Goal: Information Seeking & Learning: Learn about a topic

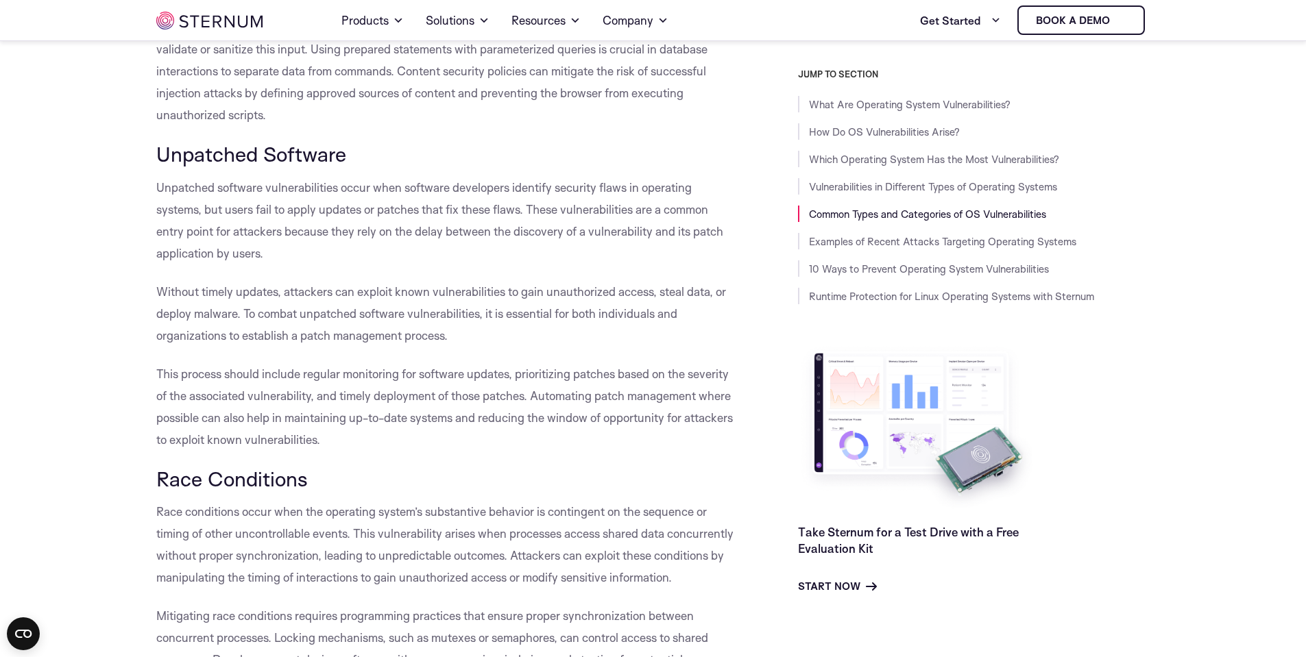
scroll to position [2733, 0]
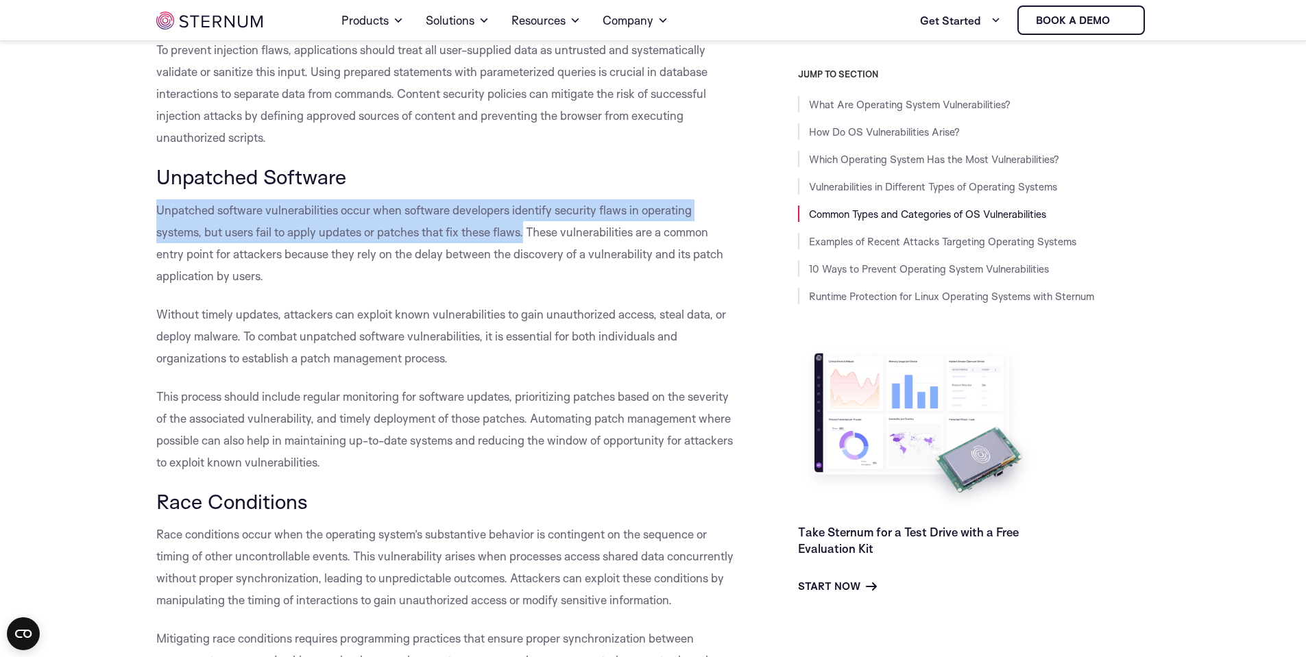
drag, startPoint x: 527, startPoint y: 256, endPoint x: 193, endPoint y: 232, distance: 334.7
click at [160, 234] on span "Unpatched software vulnerabilities occur when software developers identify secu…" at bounding box center [439, 243] width 567 height 80
copy span "Unpatched software vulnerabilities occur when software developers identify secu…"
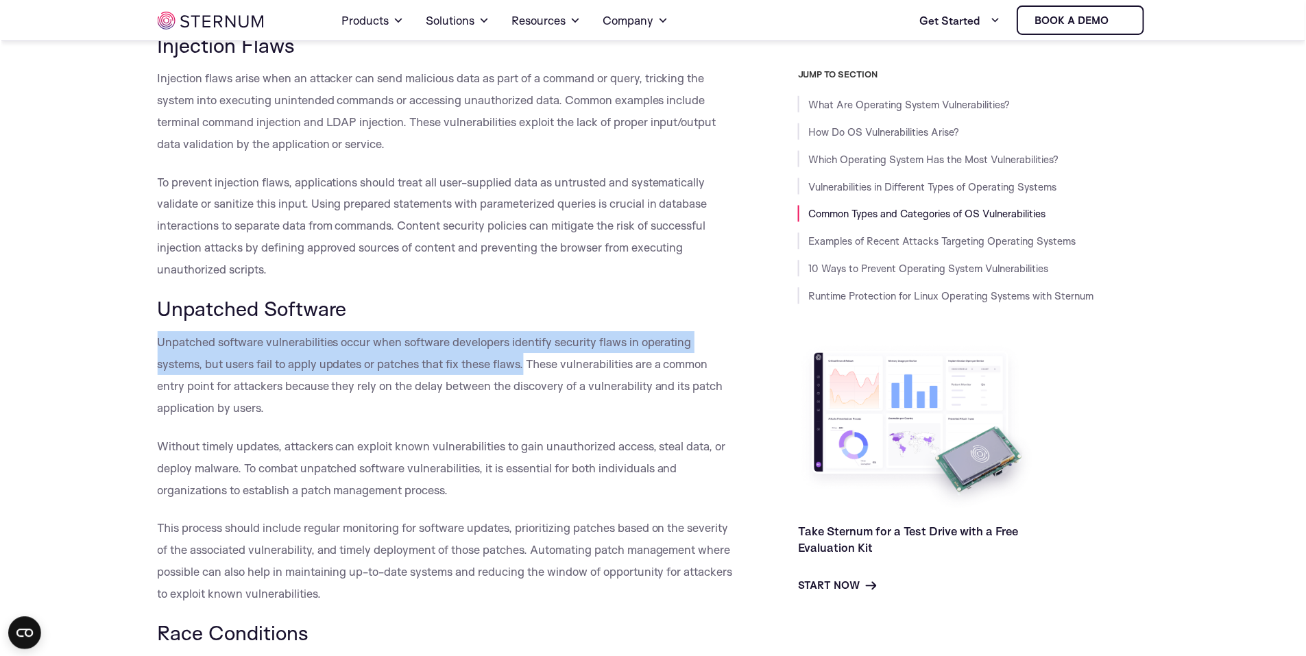
scroll to position [2663, 0]
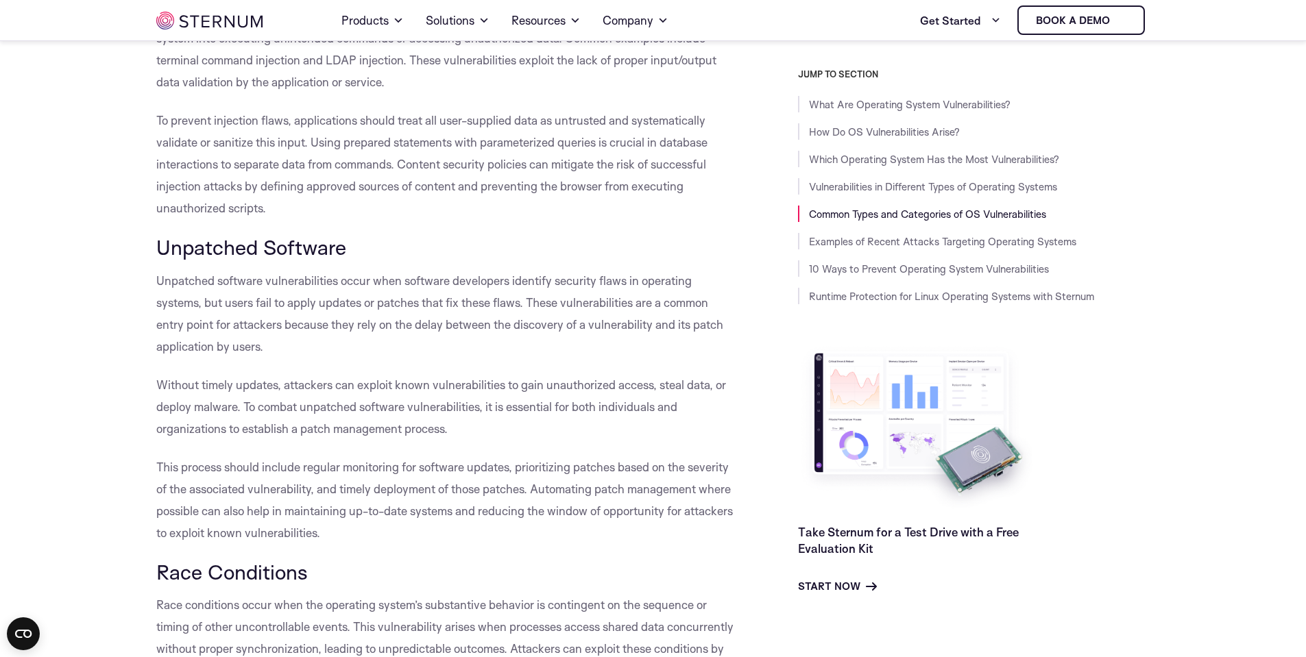
click at [563, 358] on p "Unpatched software vulnerabilities occur when software developers identify secu…" at bounding box center [446, 314] width 580 height 88
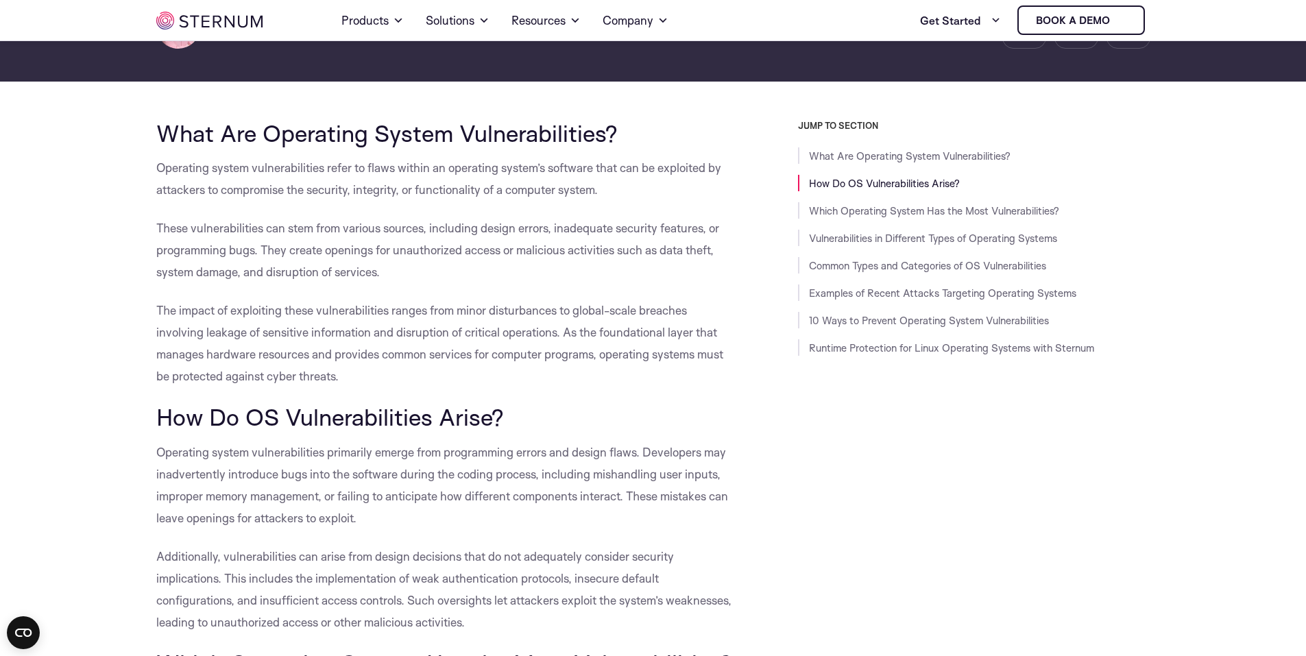
scroll to position [0, 0]
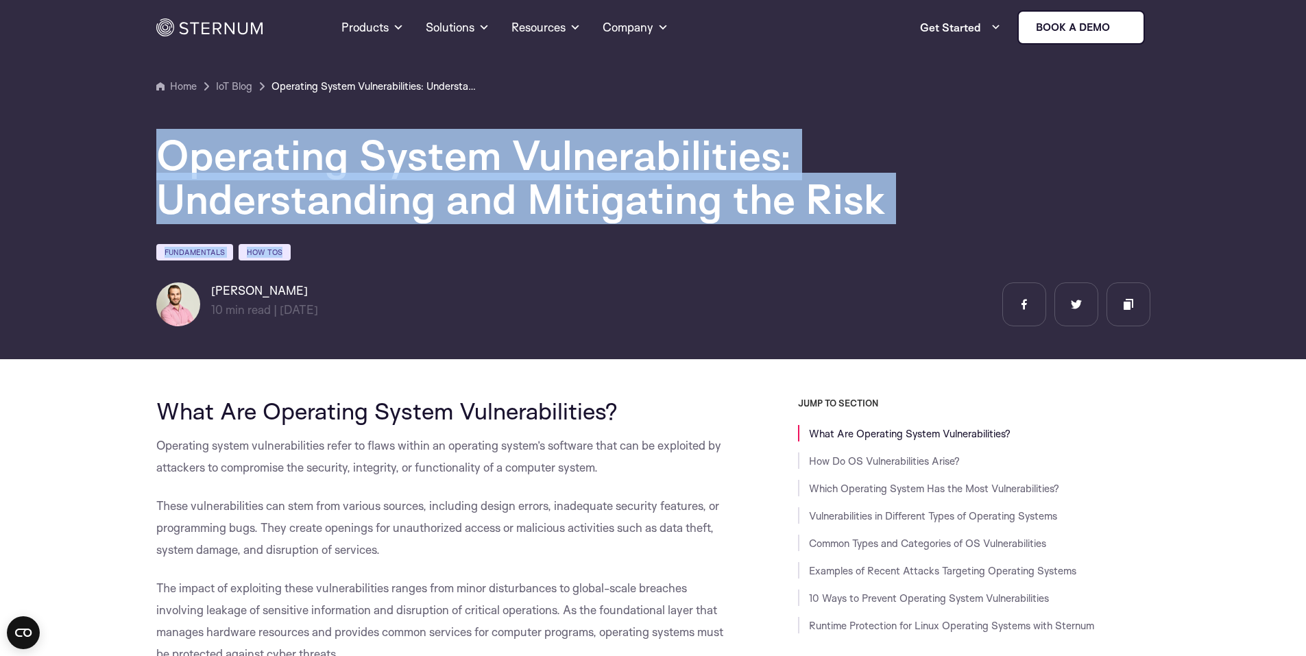
drag, startPoint x: 895, startPoint y: 226, endPoint x: 141, endPoint y: 154, distance: 757.6
click at [141, 154] on section "Home IoT Blog" at bounding box center [653, 174] width 1306 height 369
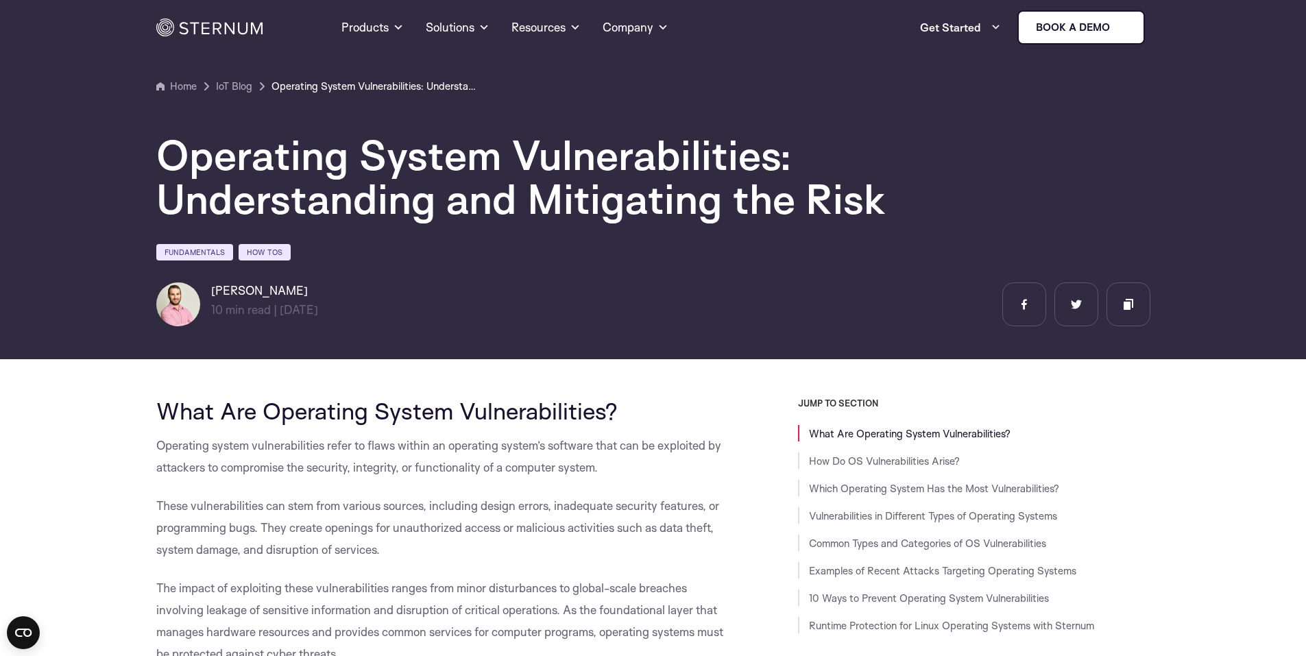
drag, startPoint x: 197, startPoint y: 143, endPoint x: 671, endPoint y: 250, distance: 485.8
click at [673, 250] on div "Fundamentals How Tos" at bounding box center [653, 254] width 994 height 23
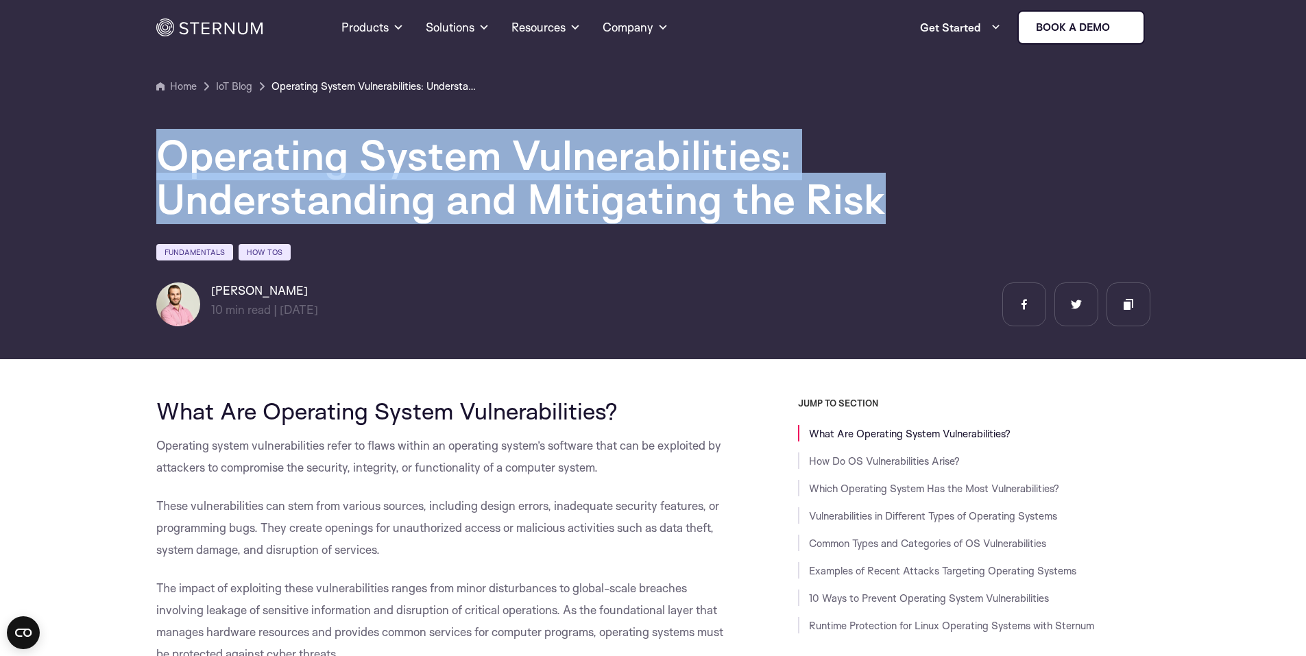
drag, startPoint x: 659, startPoint y: 173, endPoint x: 163, endPoint y: 147, distance: 496.4
click at [163, 147] on h1 "Operating System Vulnerabilities: Understanding and Mitigating the Risk" at bounding box center [567, 177] width 823 height 88
copy h1 "Operating System Vulnerabilities: Understanding and Mitigating the Risk"
